Goal: Task Accomplishment & Management: Use online tool/utility

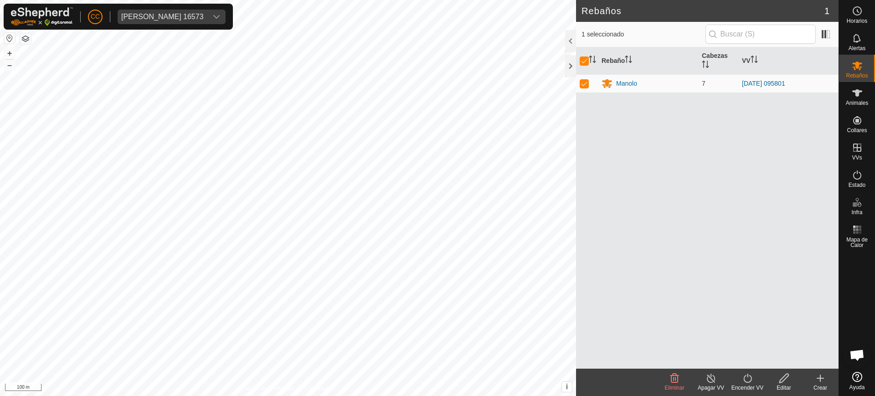
scroll to position [710, 0]
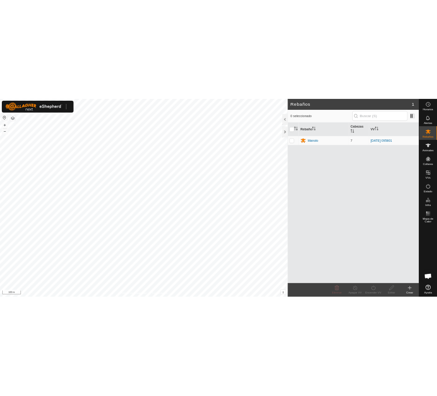
scroll to position [710, 0]
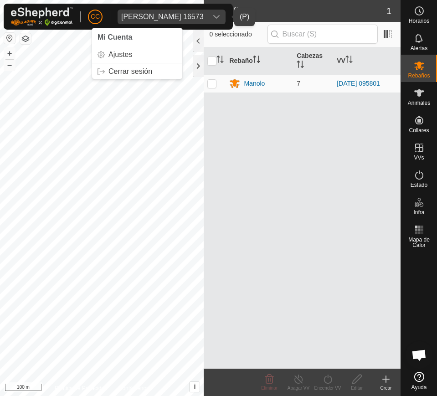
click at [138, 19] on div "[PERSON_NAME] 16573" at bounding box center [162, 16] width 83 height 7
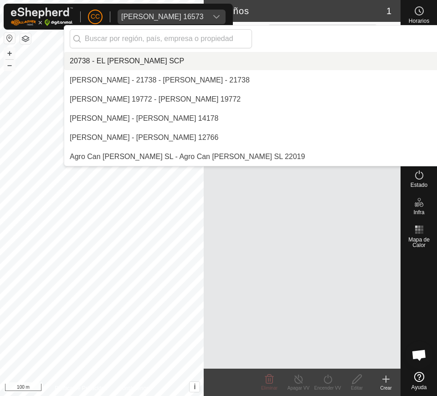
scroll to position [5073, 0]
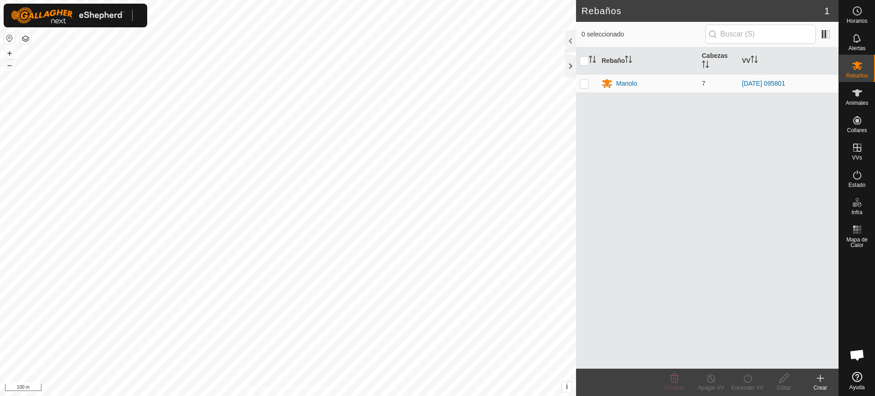
scroll to position [710, 0]
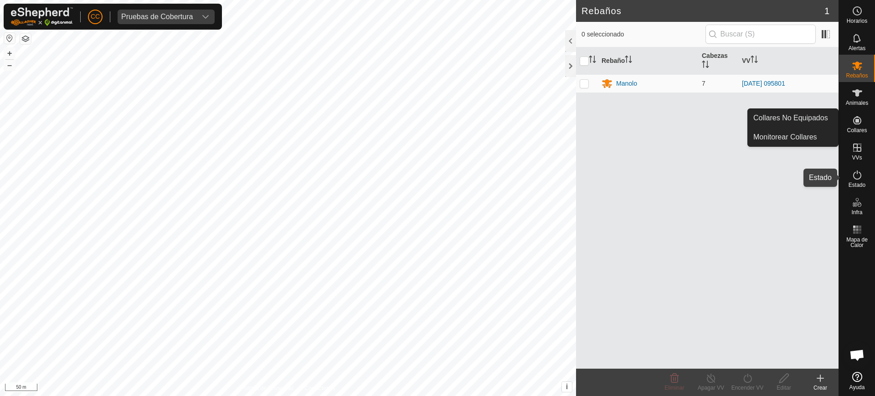
click at [858, 174] on icon at bounding box center [857, 175] width 11 height 11
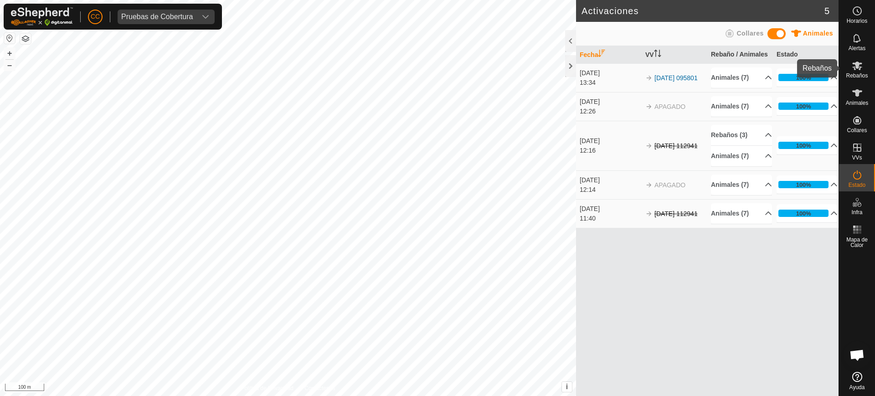
click at [856, 73] on span "Rebaños" at bounding box center [857, 75] width 22 height 5
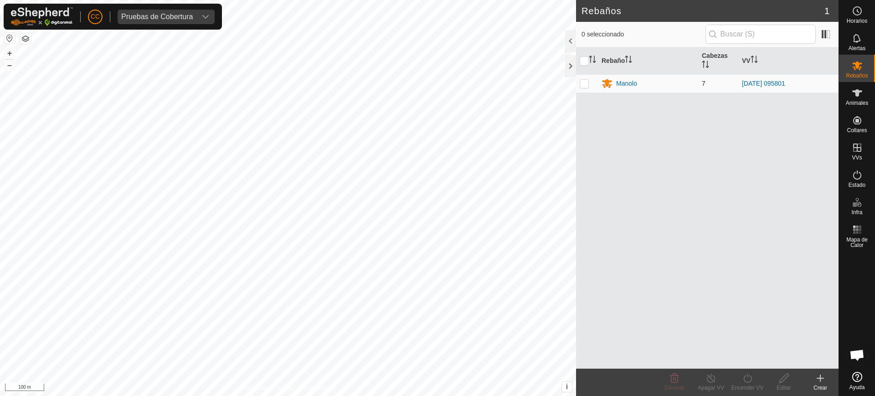
click at [587, 88] on td at bounding box center [587, 83] width 22 height 18
checkbox input "true"
click at [708, 382] on icon at bounding box center [711, 378] width 11 height 11
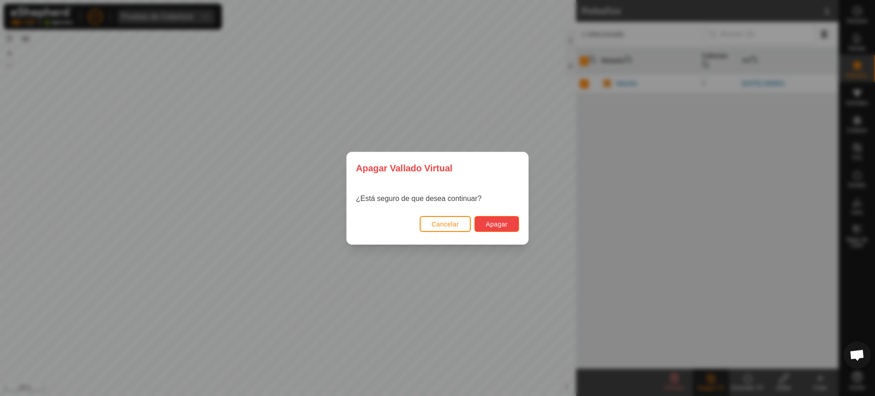
click at [490, 222] on span "Apagar" at bounding box center [497, 224] width 22 height 7
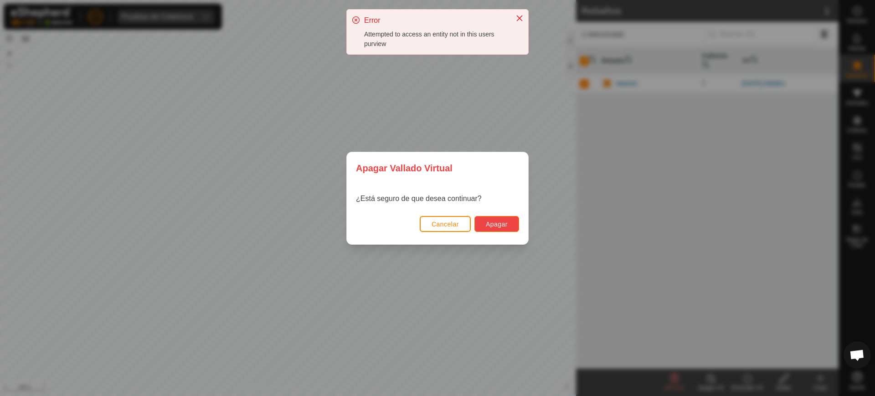
checkbox input "false"
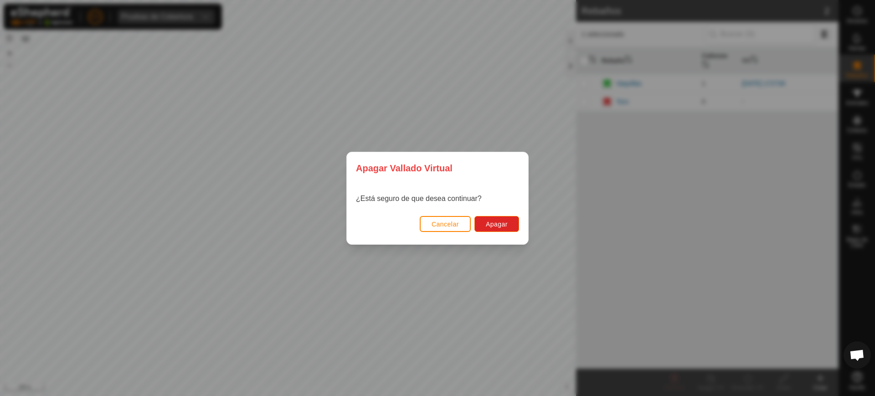
click at [658, 226] on div "Apagar Vallado Virtual ¿Está seguro de que desea continuar? Cancelar Apagar" at bounding box center [437, 198] width 875 height 396
click at [436, 219] on button "Cancelar" at bounding box center [445, 224] width 51 height 16
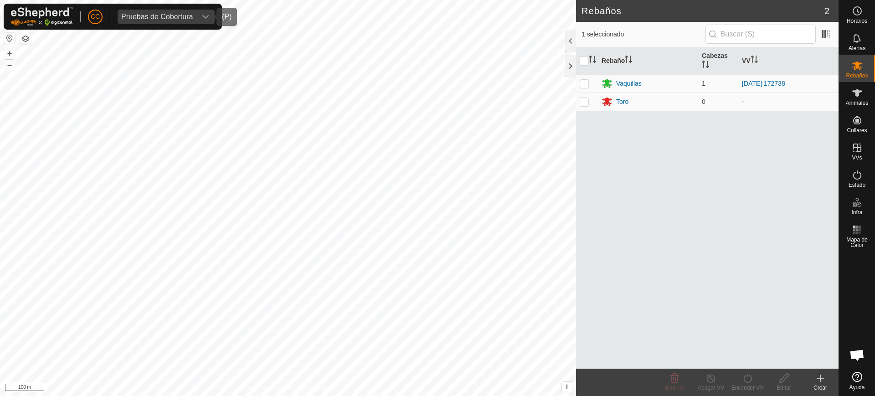
click at [136, 15] on div "Pruebas de Cobertura" at bounding box center [157, 16] width 72 height 7
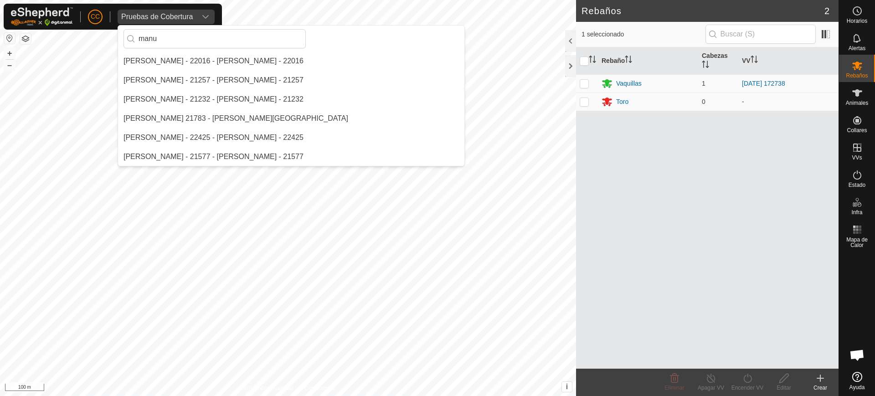
scroll to position [268, 0]
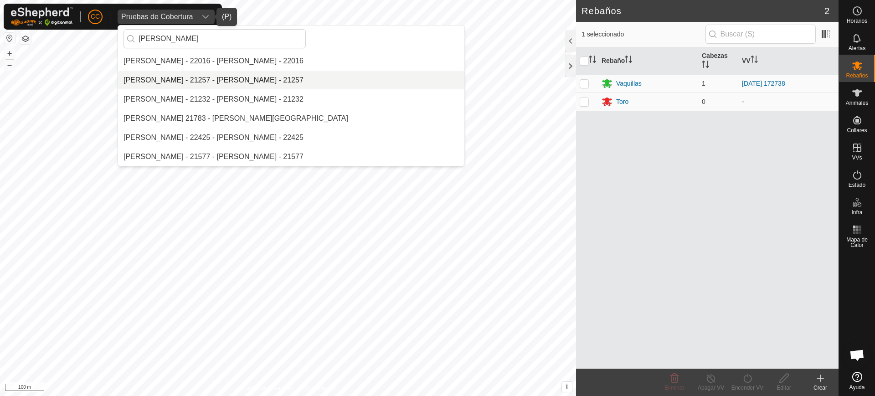
type input "manuel"
click at [222, 86] on li "Manuel Moreno Suero - 21257 - Manuel Moreno Suero - 21257" at bounding box center [291, 80] width 346 height 18
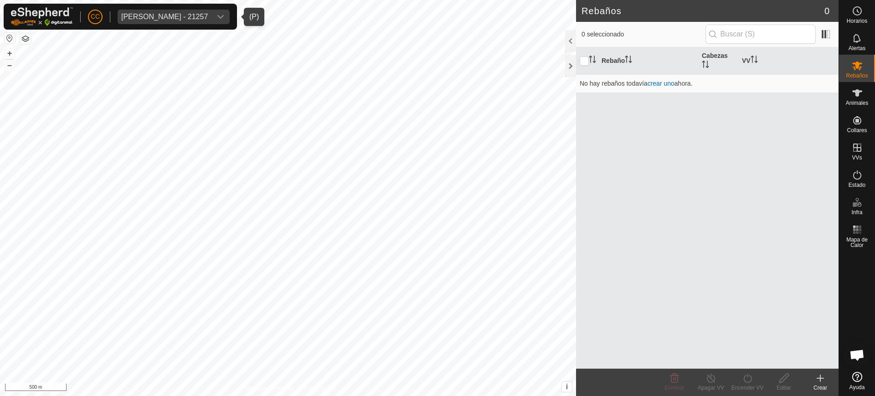
click at [176, 15] on div "Manuel Moreno Suero - 21257" at bounding box center [164, 16] width 87 height 7
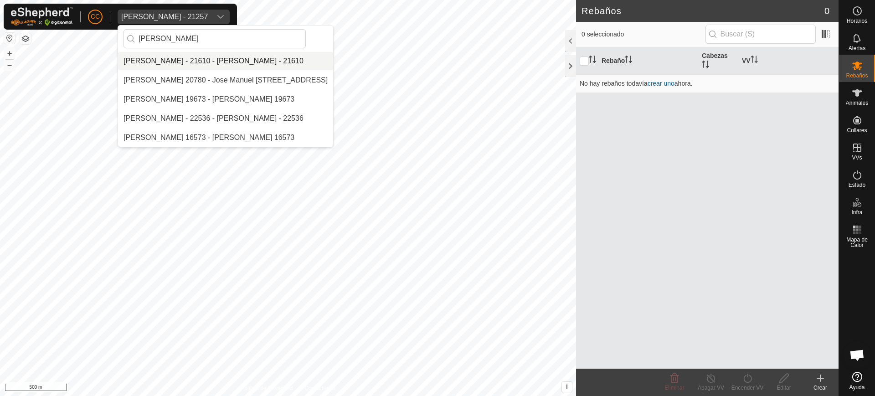
scroll to position [0, 0]
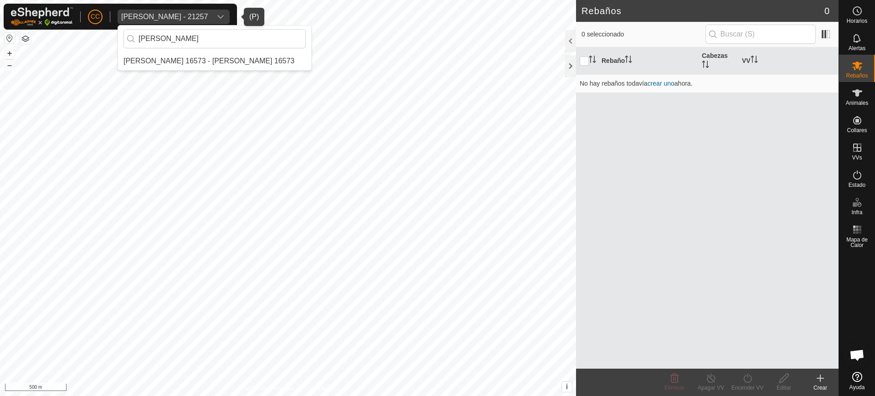
type input "manuel cuet"
click at [191, 60] on li "Manuel Cueto Barba 16573 - Manuel Cueto Barba 16573" at bounding box center [214, 61] width 193 height 18
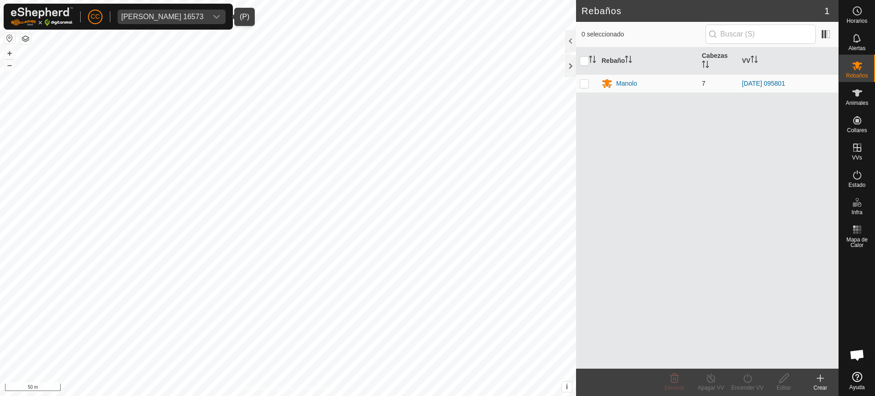
click at [585, 83] on p-checkbox at bounding box center [584, 83] width 9 height 7
checkbox input "true"
click at [716, 381] on icon at bounding box center [711, 378] width 11 height 11
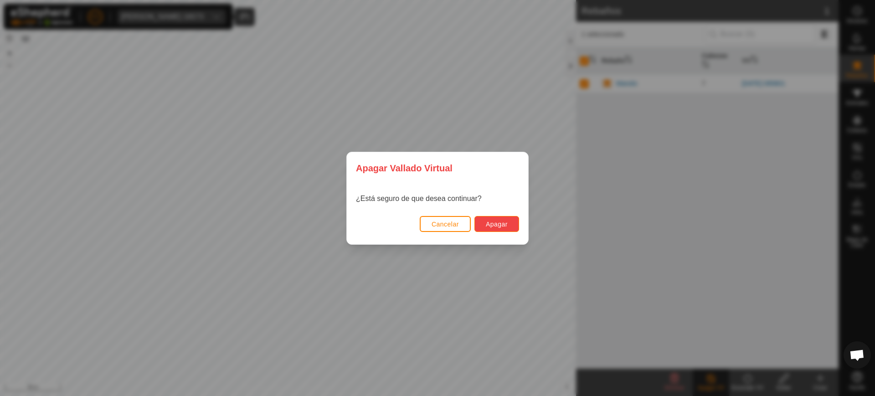
click at [489, 224] on span "Apagar" at bounding box center [497, 224] width 22 height 7
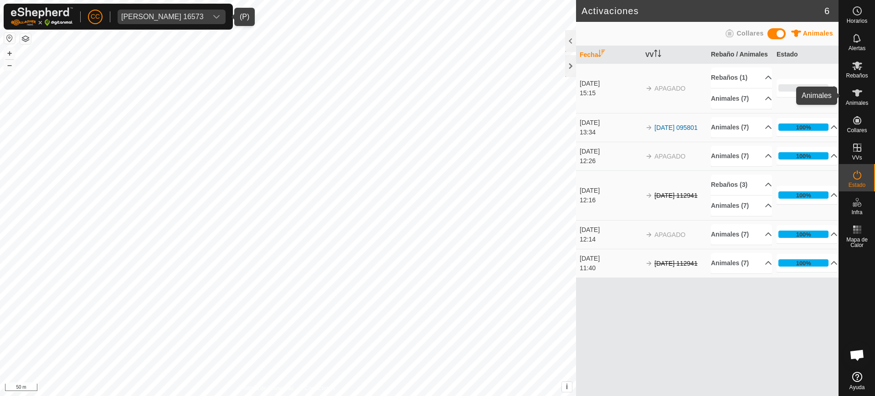
click at [866, 103] on span "Animales" at bounding box center [857, 102] width 22 height 5
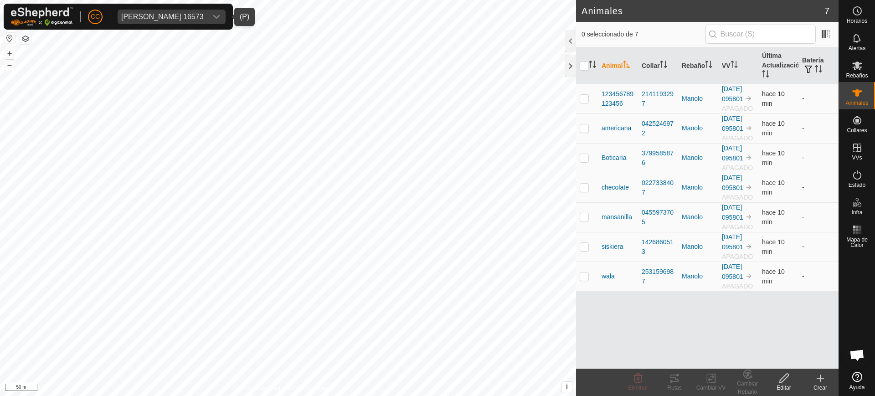
click at [813, 103] on td "-" at bounding box center [819, 99] width 40 height 30
click at [583, 63] on input "checkbox" at bounding box center [584, 66] width 9 height 9
checkbox input "true"
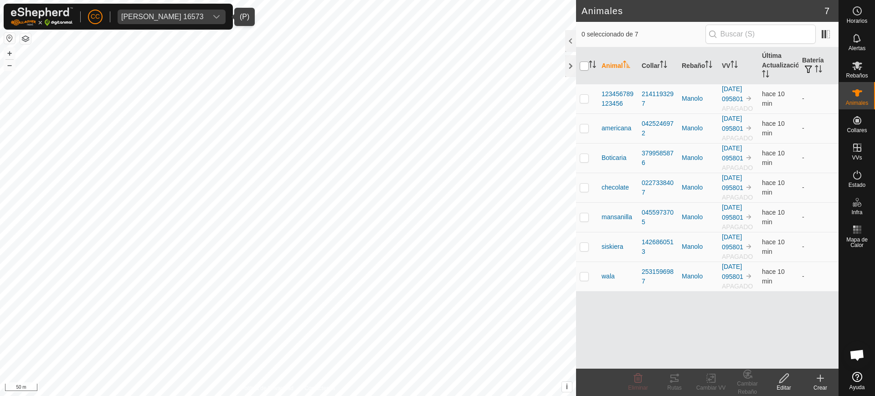
checkbox input "true"
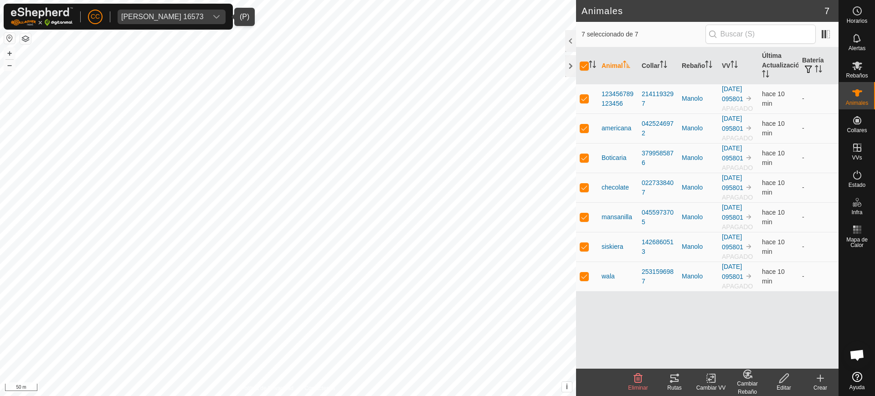
click at [670, 382] on icon at bounding box center [674, 378] width 11 height 11
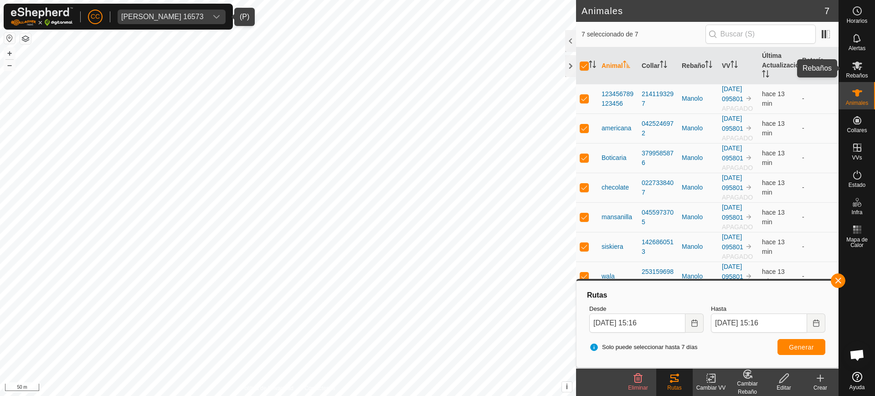
click at [853, 74] on span "Rebaños" at bounding box center [857, 75] width 22 height 5
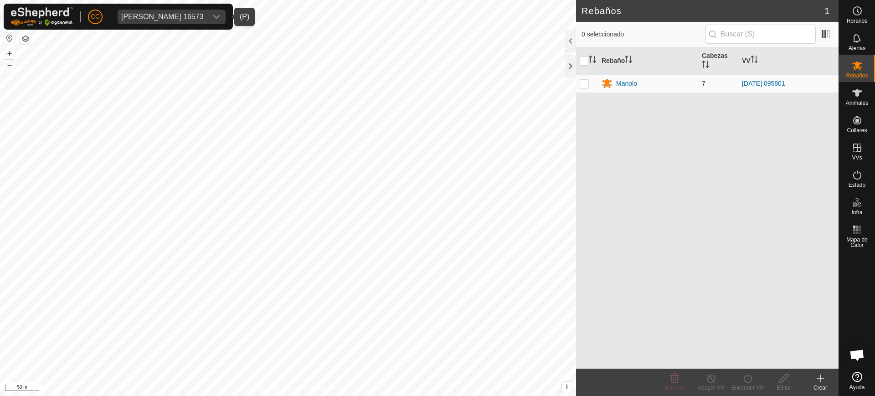
click at [583, 83] on p-checkbox at bounding box center [584, 83] width 9 height 7
checkbox input "true"
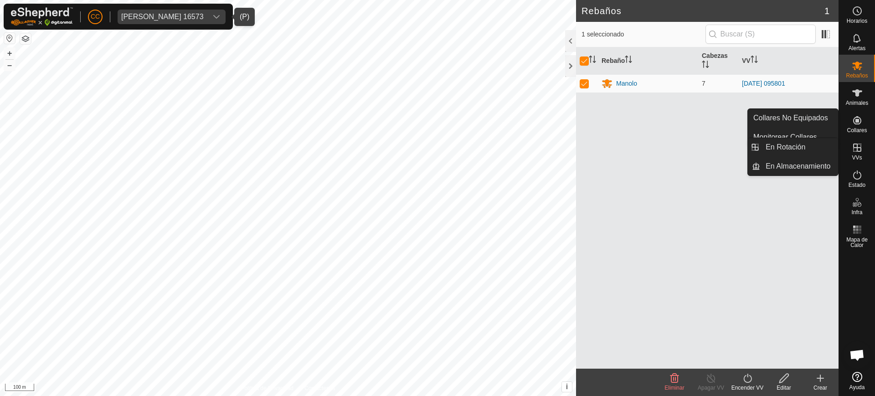
click at [868, 150] on div "VVs" at bounding box center [857, 150] width 36 height 27
click at [864, 153] on es-virtualpaddocks-svg-icon at bounding box center [857, 147] width 16 height 15
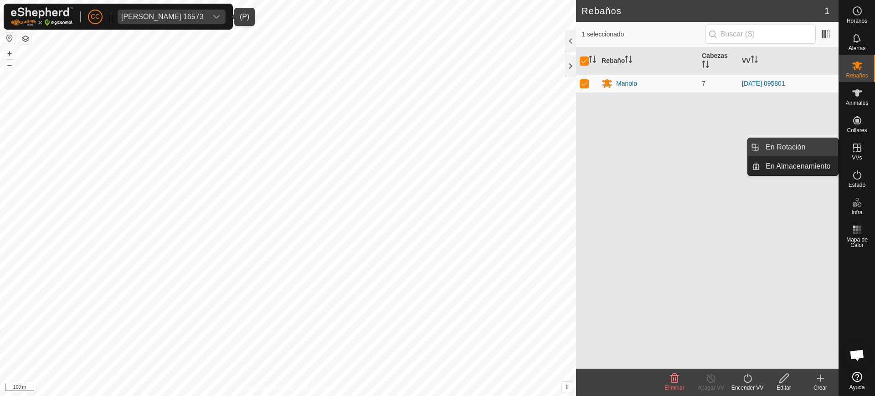
click at [804, 147] on link "En Rotación" at bounding box center [799, 147] width 78 height 18
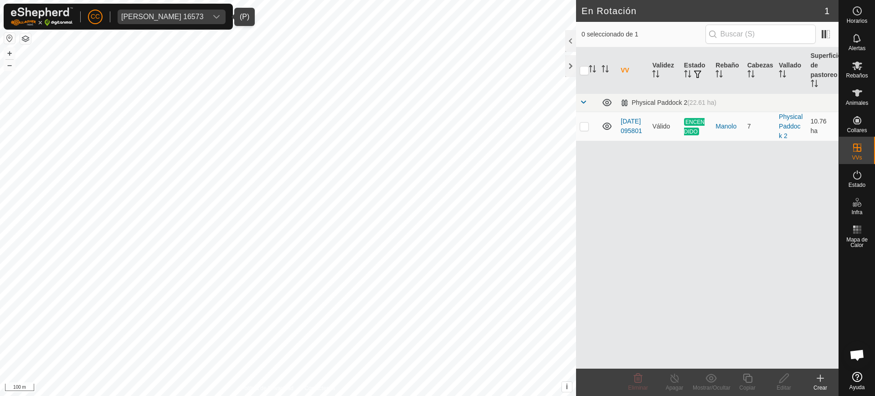
click at [829, 384] on div "Crear" at bounding box center [820, 388] width 36 height 8
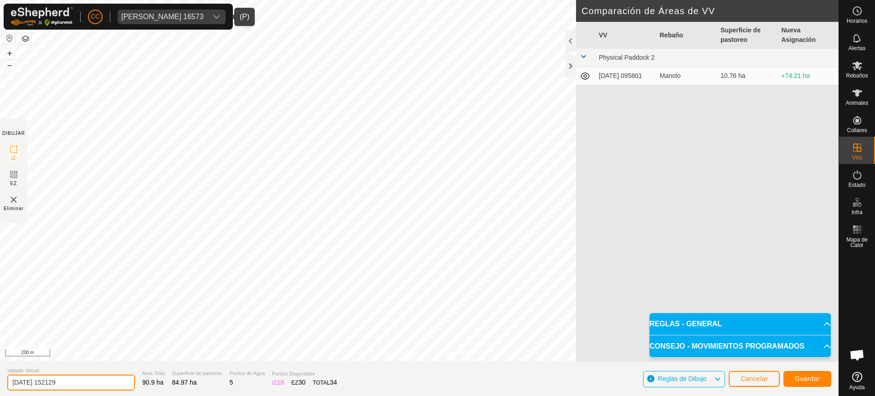
drag, startPoint x: 71, startPoint y: 385, endPoint x: 1, endPoint y: 395, distance: 70.4
click at [0, 394] on section "Vallado Virtual 2025-09-30 152129 Área Total 90.9 ha Superficie de pastoreo 84.…" at bounding box center [419, 378] width 839 height 35
type input "prueba"
click at [806, 384] on button "Guardar" at bounding box center [808, 379] width 48 height 16
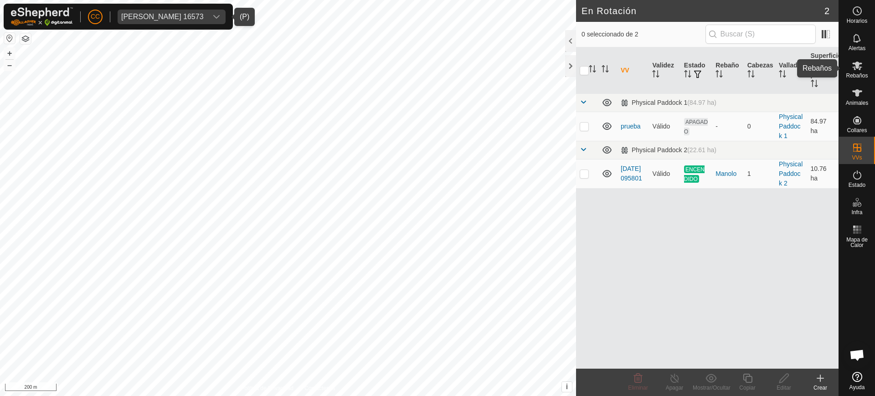
click at [858, 74] on span "Rebaños" at bounding box center [857, 75] width 22 height 5
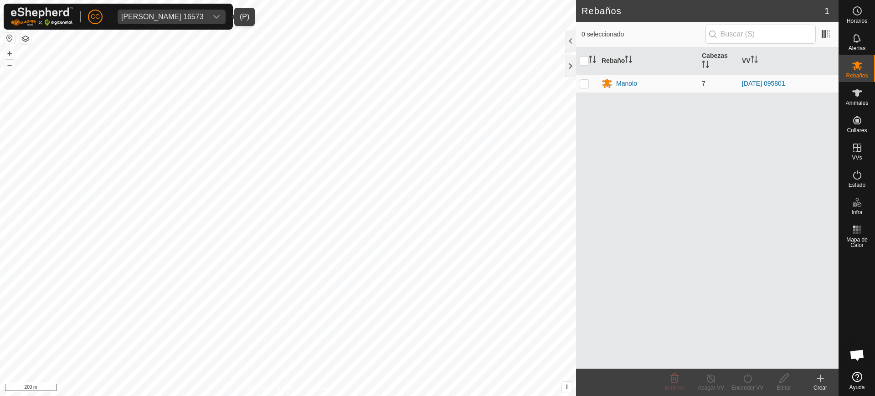
click at [582, 84] on p-checkbox at bounding box center [584, 83] width 9 height 7
checkbox input "true"
click at [745, 379] on icon at bounding box center [747, 378] width 11 height 11
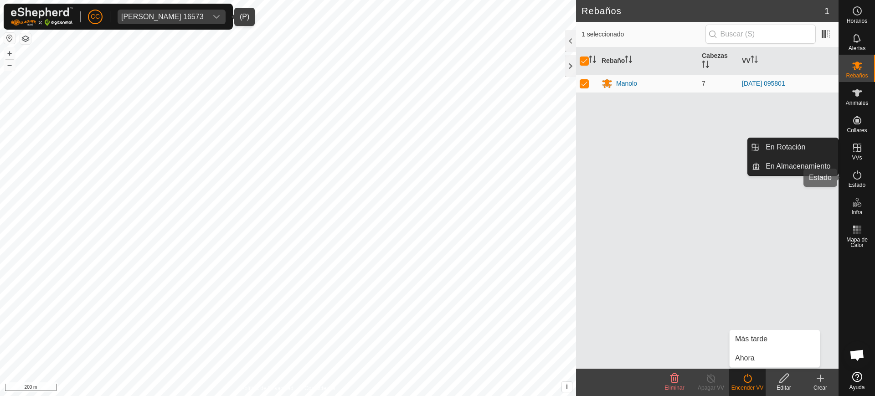
click at [865, 181] on es-activation-svg-icon at bounding box center [857, 175] width 16 height 15
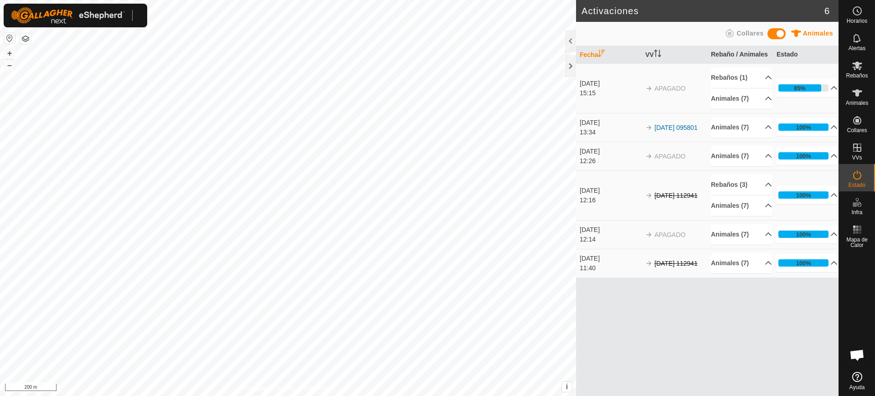
scroll to position [710, 0]
